Goal: Find specific page/section: Find specific page/section

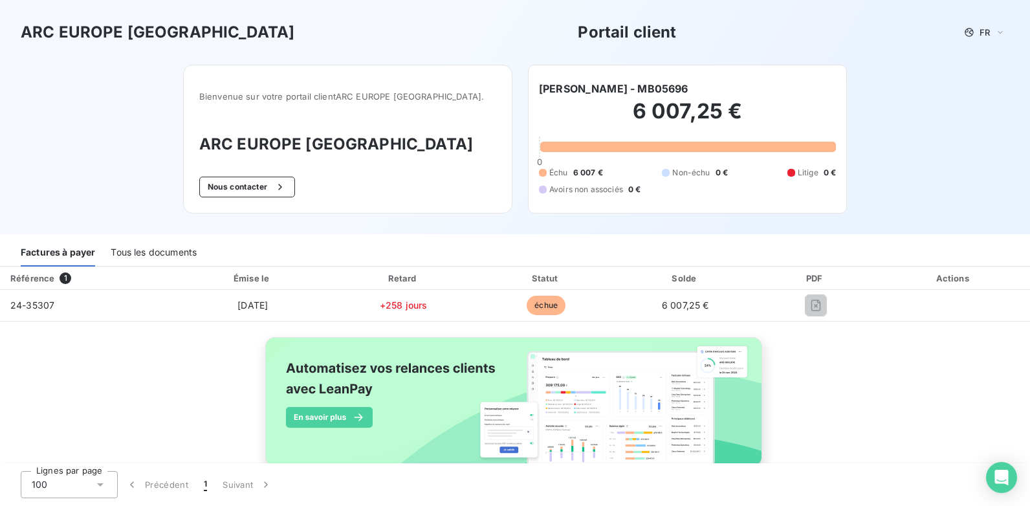
drag, startPoint x: 700, startPoint y: 83, endPoint x: 649, endPoint y: 89, distance: 52.0
click at [649, 89] on div "[PERSON_NAME] - MB05696" at bounding box center [687, 89] width 297 height 16
drag, startPoint x: 649, startPoint y: 89, endPoint x: 659, endPoint y: 88, distance: 10.4
copy h6 "MB05696"
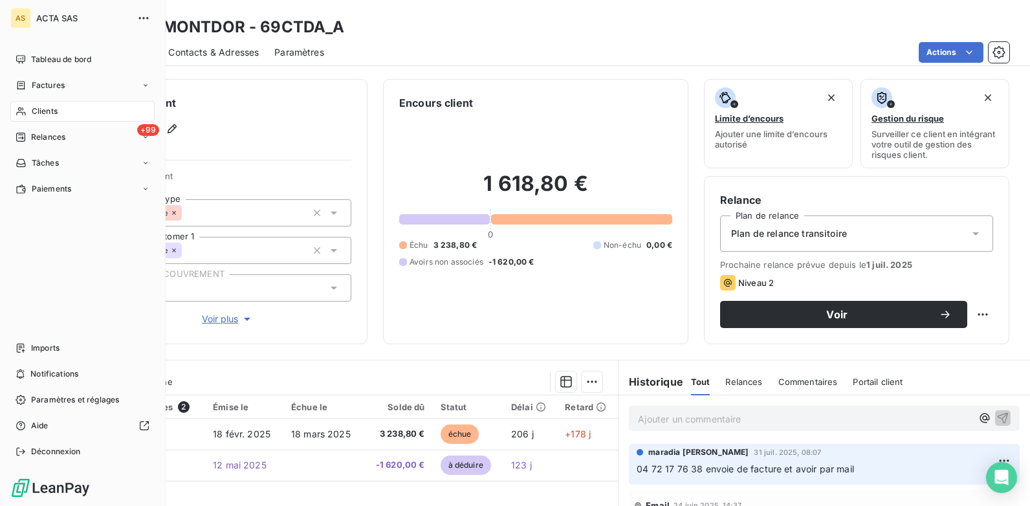
click at [74, 105] on div "Clients" at bounding box center [82, 111] width 144 height 21
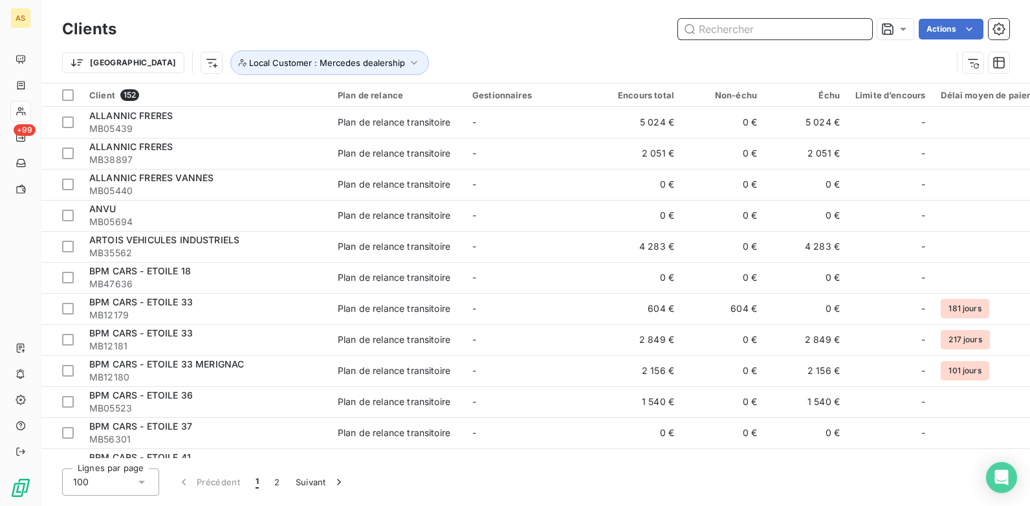
paste input "MB05696"
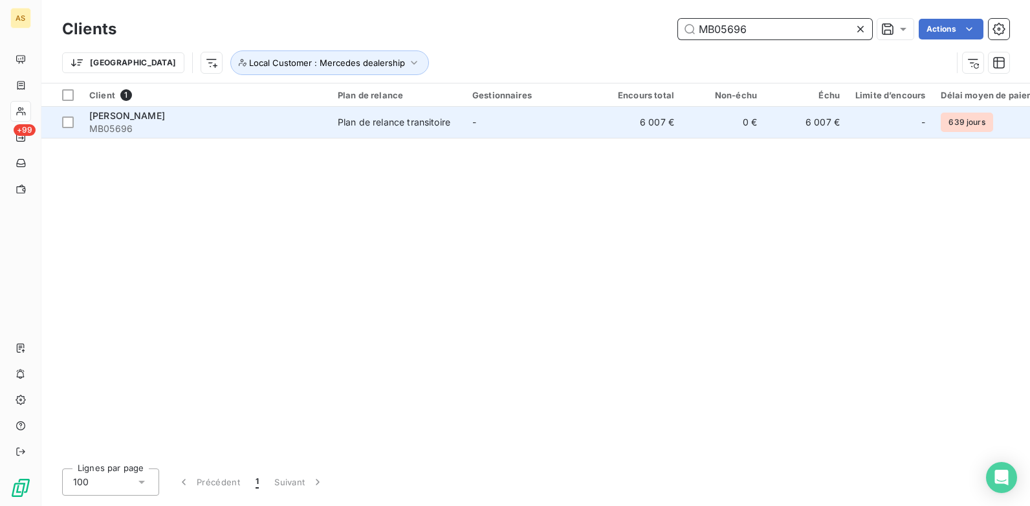
type input "MB05696"
click at [534, 125] on td "-" at bounding box center [531, 122] width 135 height 31
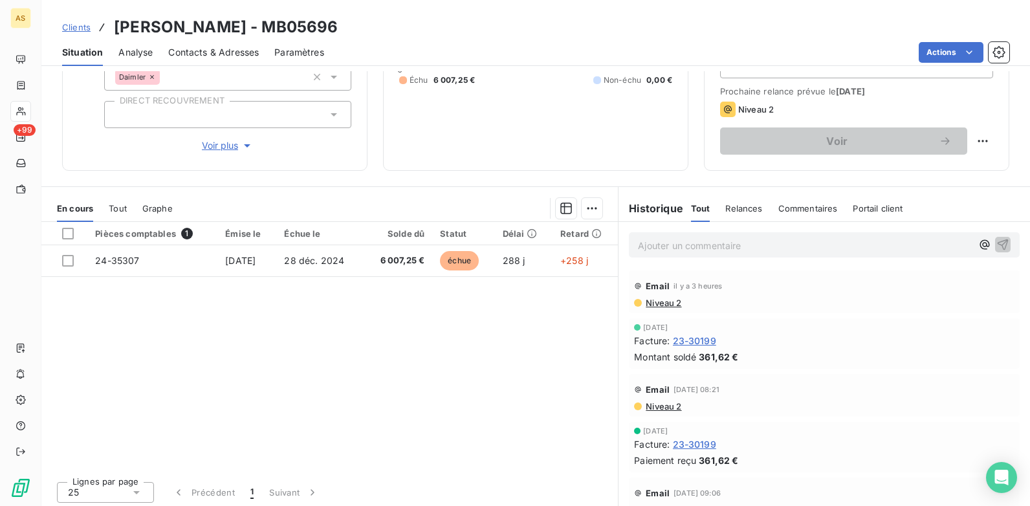
scroll to position [177, 0]
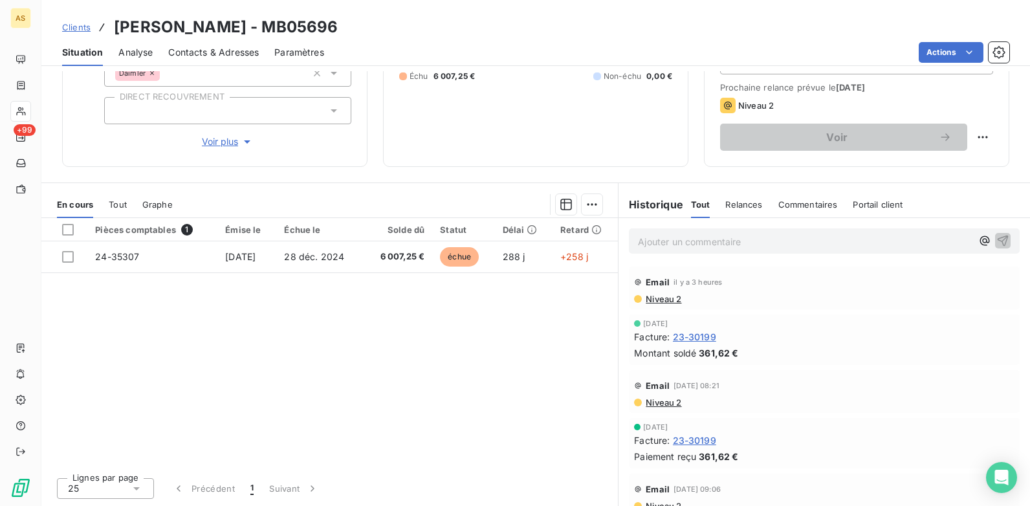
click at [640, 235] on p "Ajouter un commentaire ﻿" at bounding box center [805, 241] width 334 height 16
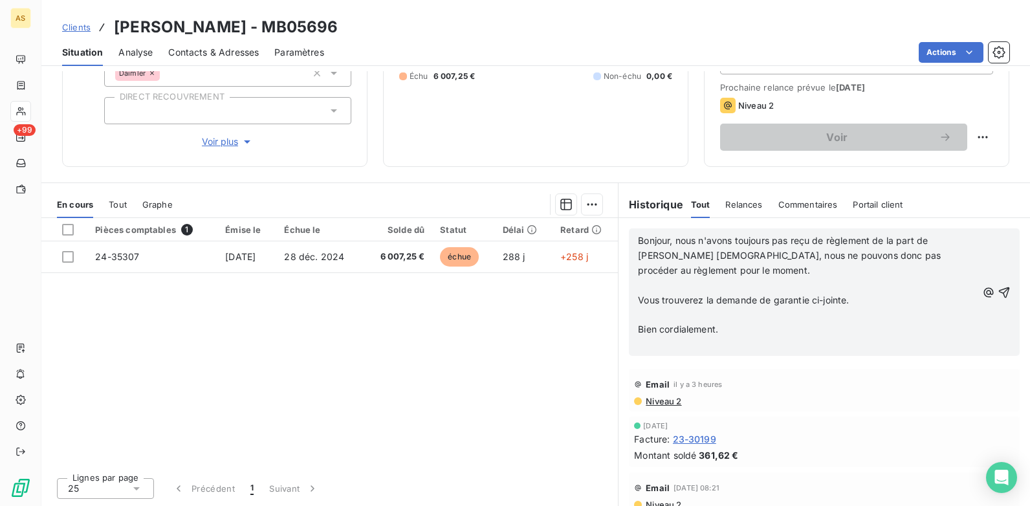
click at [630, 237] on div "Bonjour, nous n'avons toujours pas reçu de règlement de la part de [PERSON_NAME…" at bounding box center [824, 291] width 391 height 127
click at [638, 242] on span "Bonjour, nous n'avons toujours pas reçu de règlement de la part de [PERSON_NAME…" at bounding box center [790, 255] width 305 height 41
drag, startPoint x: 646, startPoint y: 241, endPoint x: 634, endPoint y: 255, distance: 18.3
click at [638, 255] on span "retou client : Bonjour, nous n'avons toujours pas reçu de règlement de la part …" at bounding box center [805, 255] width 335 height 41
click at [638, 245] on span "retour client : Bonjour, nous n'avons toujours pas reçu de règlement de la part…" at bounding box center [807, 255] width 338 height 41
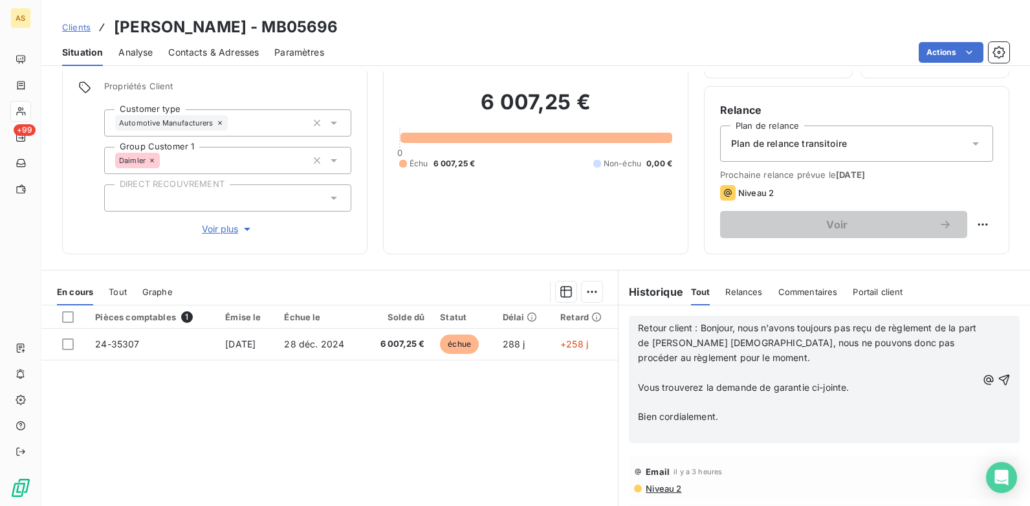
scroll to position [0, 0]
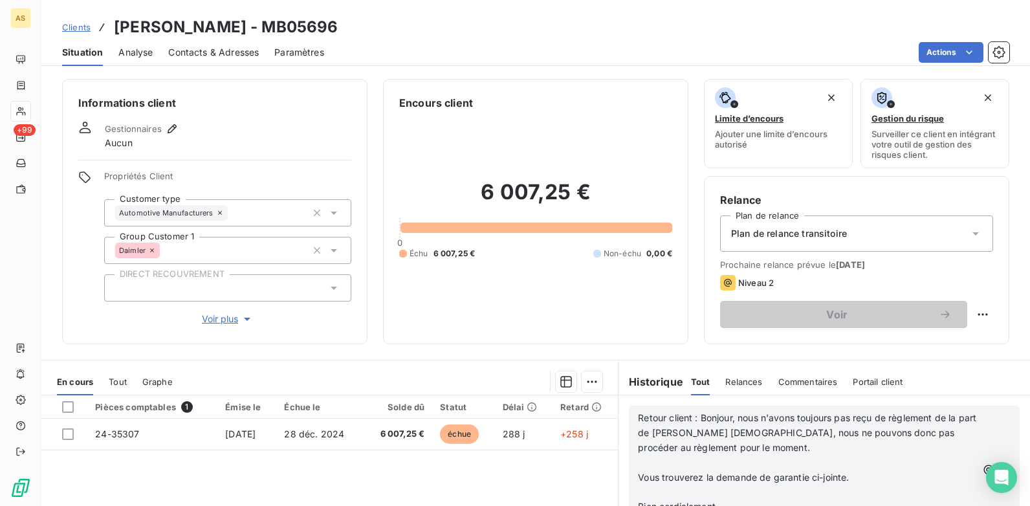
click at [74, 25] on span "Clients" at bounding box center [76, 27] width 28 height 10
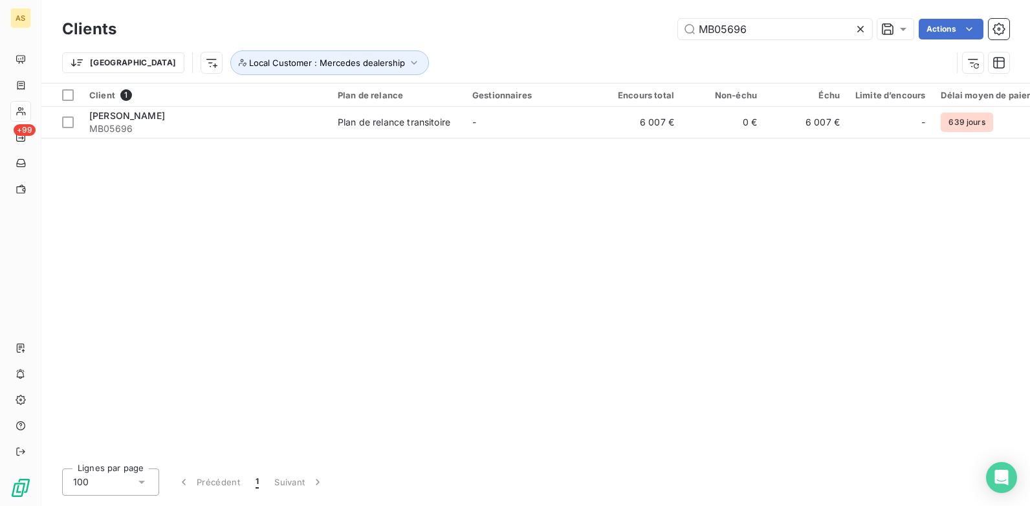
drag, startPoint x: 778, startPoint y: 32, endPoint x: 629, endPoint y: 46, distance: 149.4
click at [629, 46] on div "Clients MB05696 Actions [GEOGRAPHIC_DATA] Local Customer : Mercedes dealership" at bounding box center [535, 49] width 947 height 67
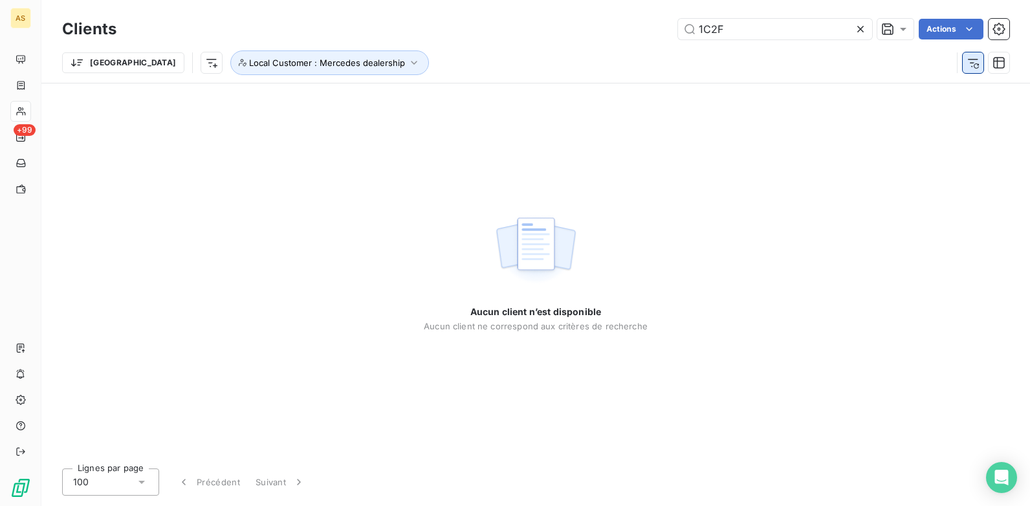
type input "1C2F"
click at [977, 63] on icon "button" at bounding box center [972, 62] width 13 height 13
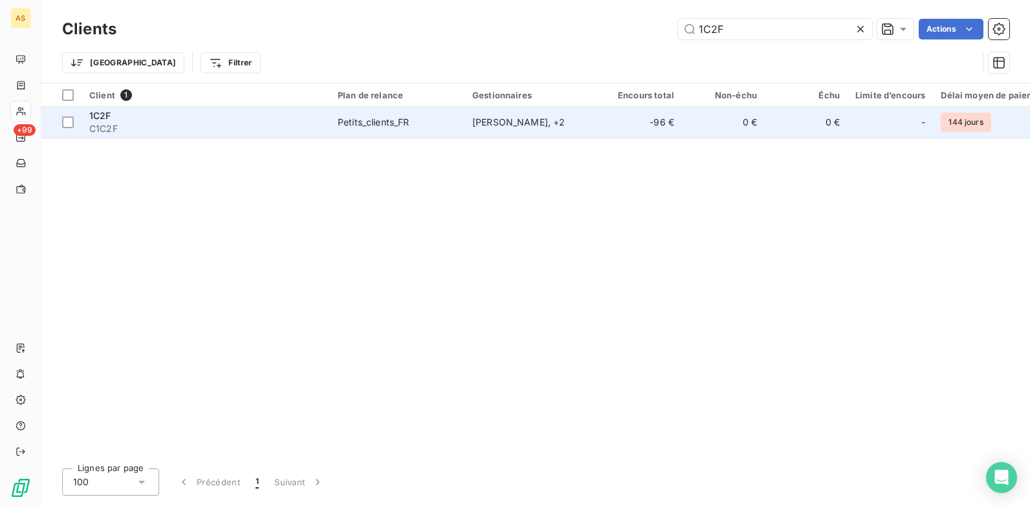
click at [454, 126] on span "Petits_clients_FR" at bounding box center [397, 122] width 119 height 13
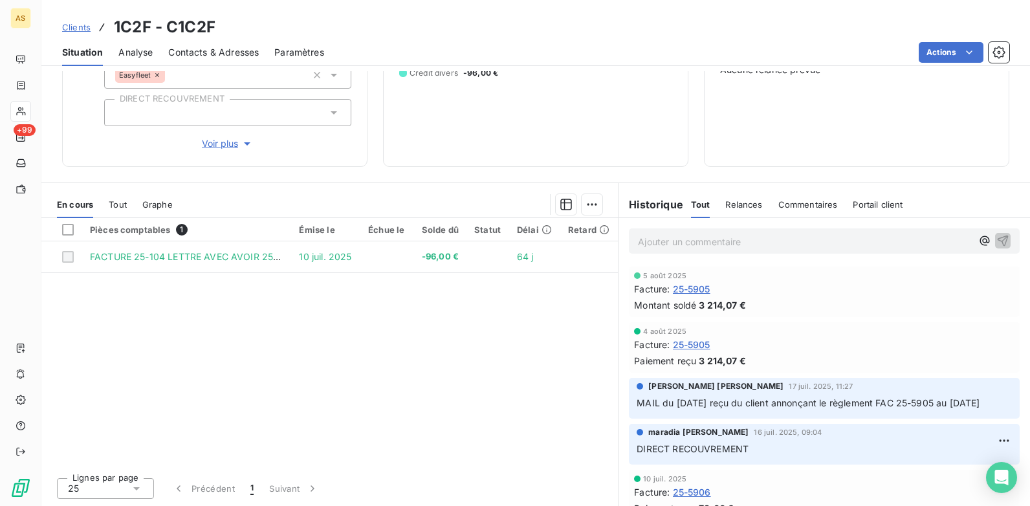
click at [61, 29] on div "Clients 1C2F - C1C2F" at bounding box center [535, 27] width 988 height 23
click at [77, 28] on span "Clients" at bounding box center [76, 27] width 28 height 10
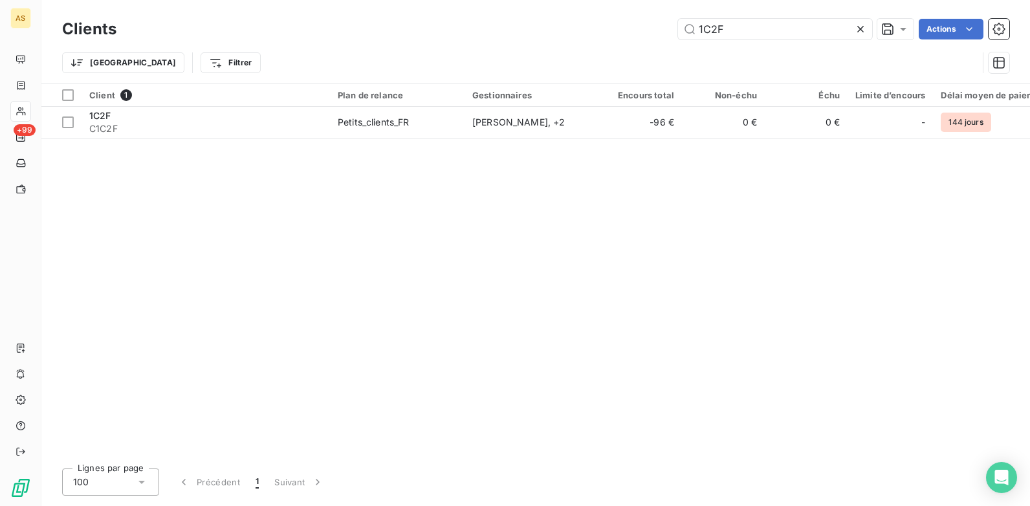
drag, startPoint x: 744, startPoint y: 27, endPoint x: 607, endPoint y: 36, distance: 138.1
click at [607, 37] on div "1C2F Actions" at bounding box center [570, 29] width 877 height 21
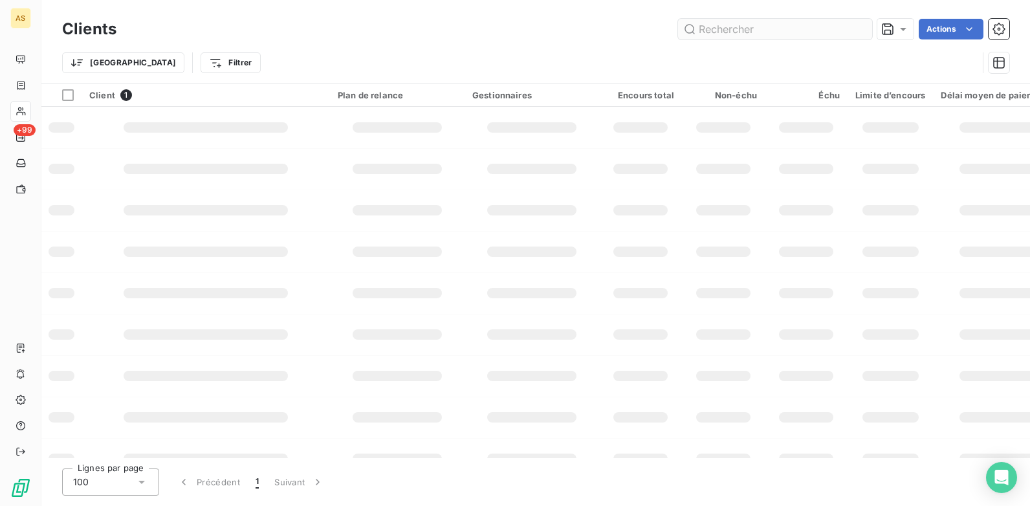
click at [703, 28] on input "text" at bounding box center [775, 29] width 194 height 21
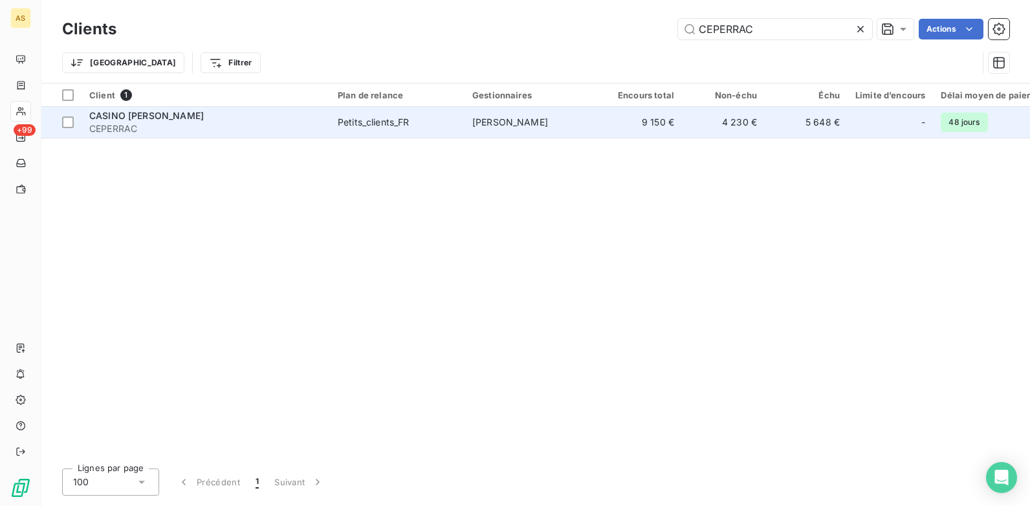
type input "CEPERRAC"
click at [184, 123] on span "CEPERRAC" at bounding box center [205, 128] width 233 height 13
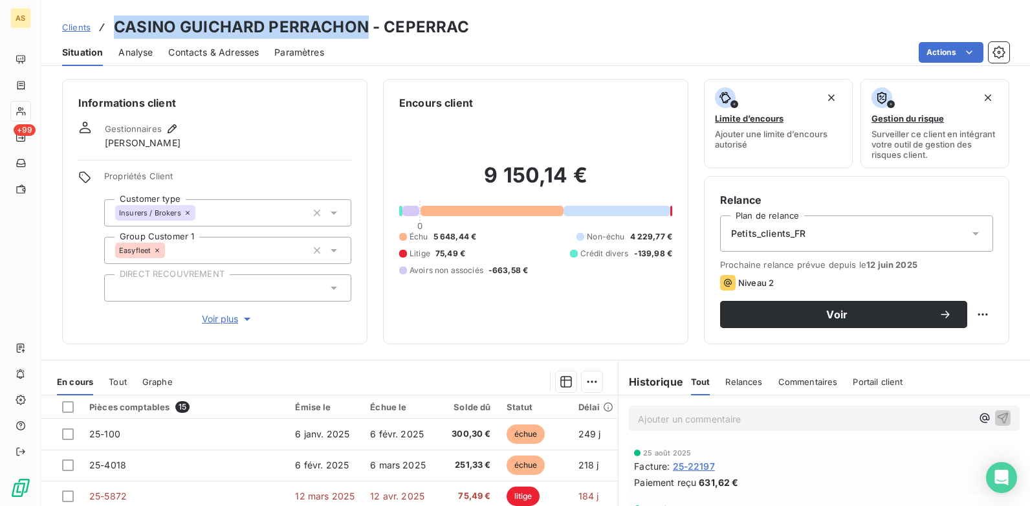
drag, startPoint x: 363, startPoint y: 28, endPoint x: 98, endPoint y: 25, distance: 265.8
click at [98, 25] on div "Clients CASINO GUICHARD PERRACHON - CEPERRAC" at bounding box center [265, 27] width 407 height 23
copy h3 "CASINO [PERSON_NAME]"
click at [79, 21] on link "Clients" at bounding box center [76, 27] width 28 height 13
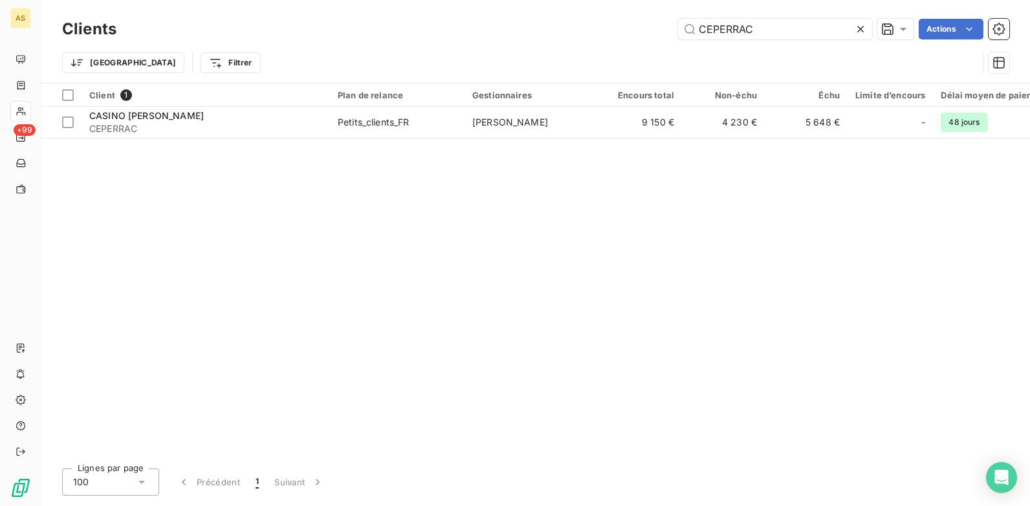
drag, startPoint x: 771, startPoint y: 21, endPoint x: 652, endPoint y: 27, distance: 119.2
click at [652, 27] on div "CEPERRAC Actions" at bounding box center [570, 29] width 877 height 21
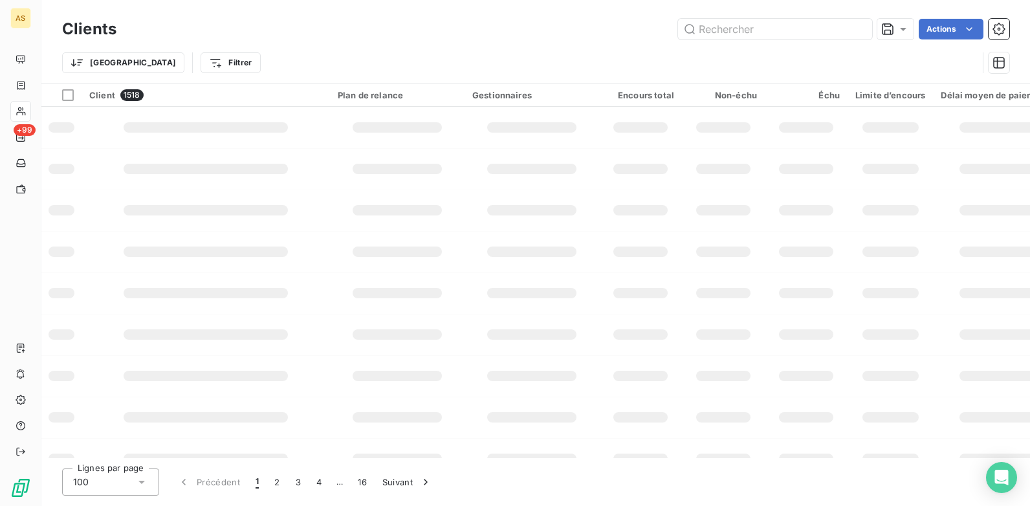
type input "CGRDF"
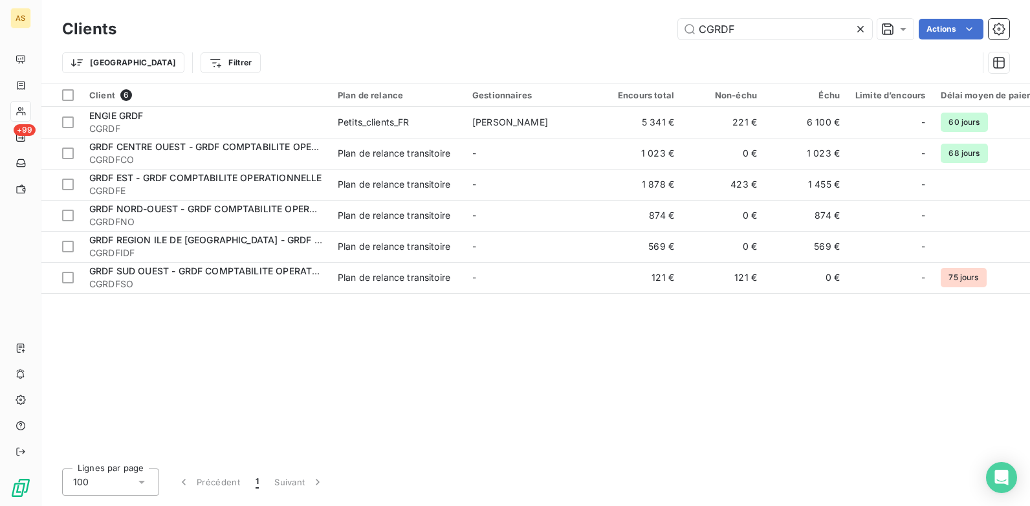
drag, startPoint x: 691, startPoint y: 34, endPoint x: 651, endPoint y: 36, distance: 40.2
click at [651, 36] on div "CGRDF Actions" at bounding box center [570, 29] width 877 height 21
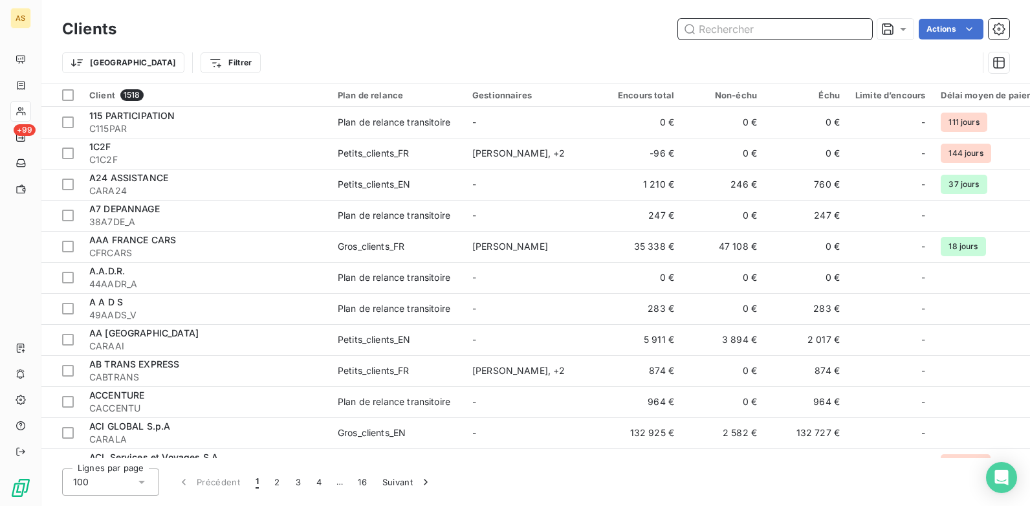
click at [698, 20] on input "text" at bounding box center [775, 29] width 194 height 21
paste input "COPALFIN"
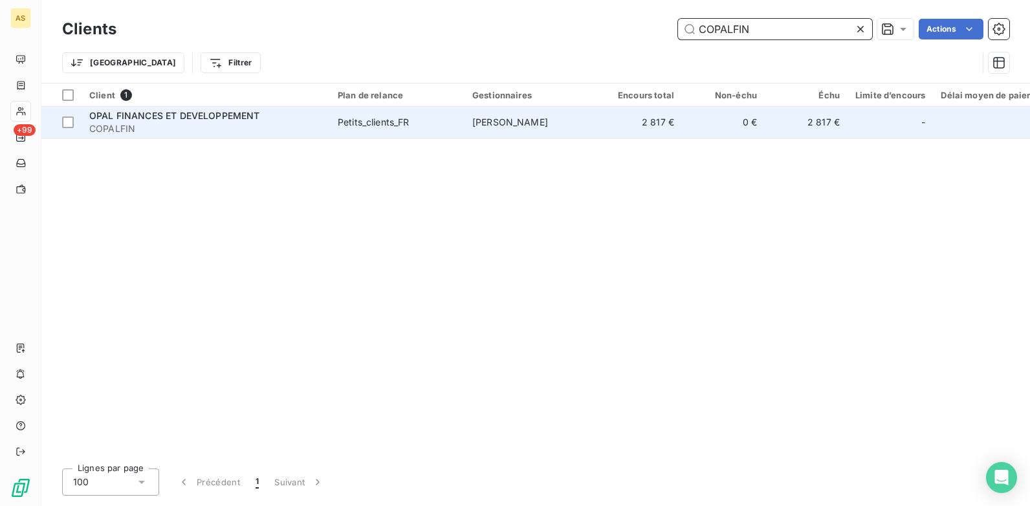
type input "COPALFIN"
click at [247, 126] on span "COPALFIN" at bounding box center [205, 128] width 233 height 13
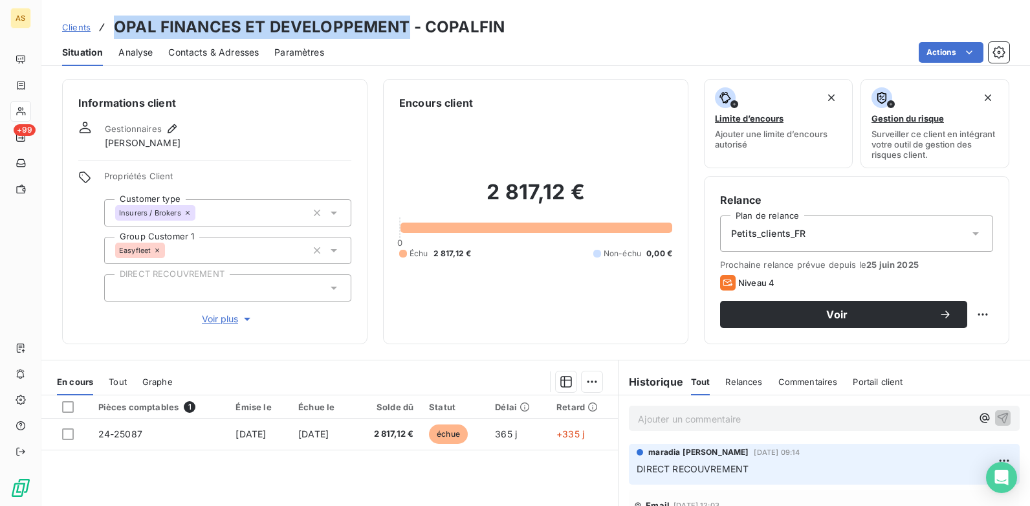
drag, startPoint x: 403, startPoint y: 30, endPoint x: 114, endPoint y: 19, distance: 288.7
click at [114, 19] on h3 "OPAL FINANCES ET DEVELOPPEMENT - COPALFIN" at bounding box center [309, 27] width 391 height 23
copy h3 "OPAL FINANCES ET DEVELOPPEMENT"
click at [76, 28] on span "Clients" at bounding box center [76, 27] width 28 height 10
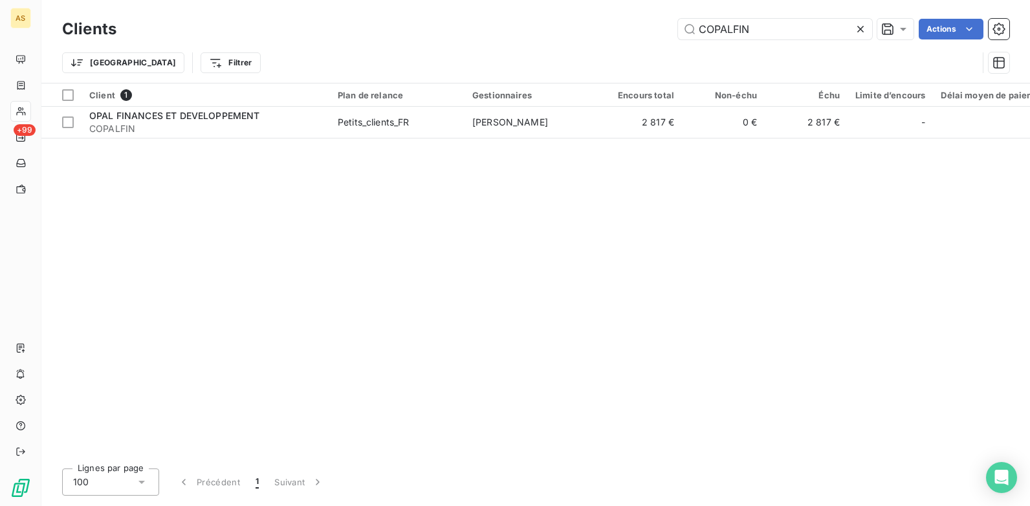
drag, startPoint x: 763, startPoint y: 34, endPoint x: 629, endPoint y: 28, distance: 133.4
click at [629, 28] on div "COPALFIN Actions" at bounding box center [570, 29] width 877 height 21
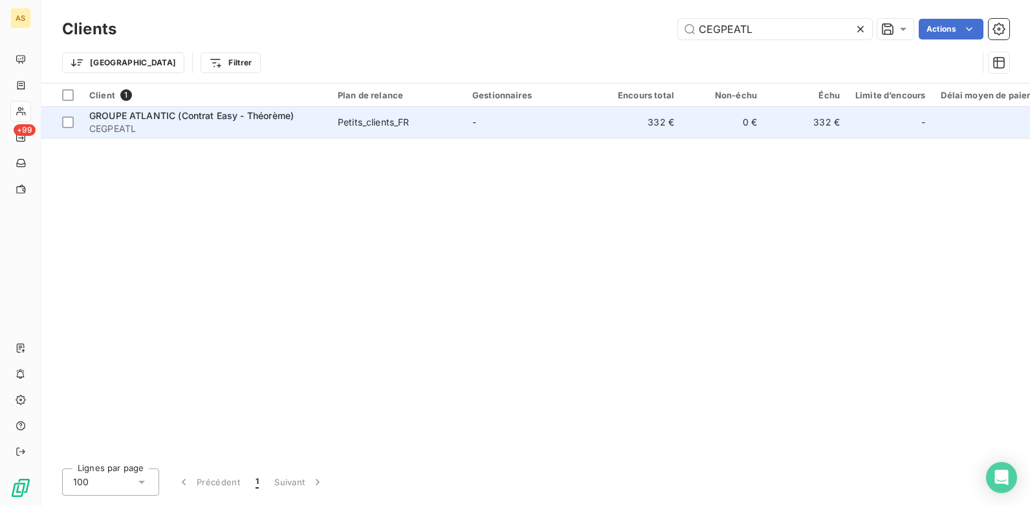
type input "CEGPEATL"
click at [396, 123] on div "Petits_clients_FR" at bounding box center [374, 122] width 72 height 13
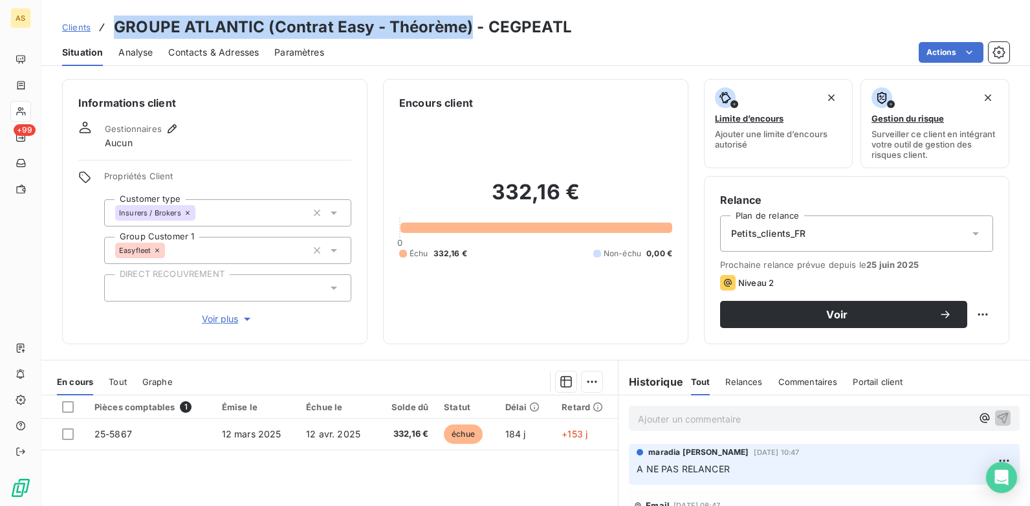
drag, startPoint x: 467, startPoint y: 27, endPoint x: 117, endPoint y: 28, distance: 349.9
click at [117, 28] on h3 "GROUPE ATLANTIC (Contrat Easy - Théorème) - CEGPEATL" at bounding box center [343, 27] width 458 height 23
copy h3 "GROUPE ATLANTIC (Contrat Easy - Théorème)"
